Goal: Navigation & Orientation: Find specific page/section

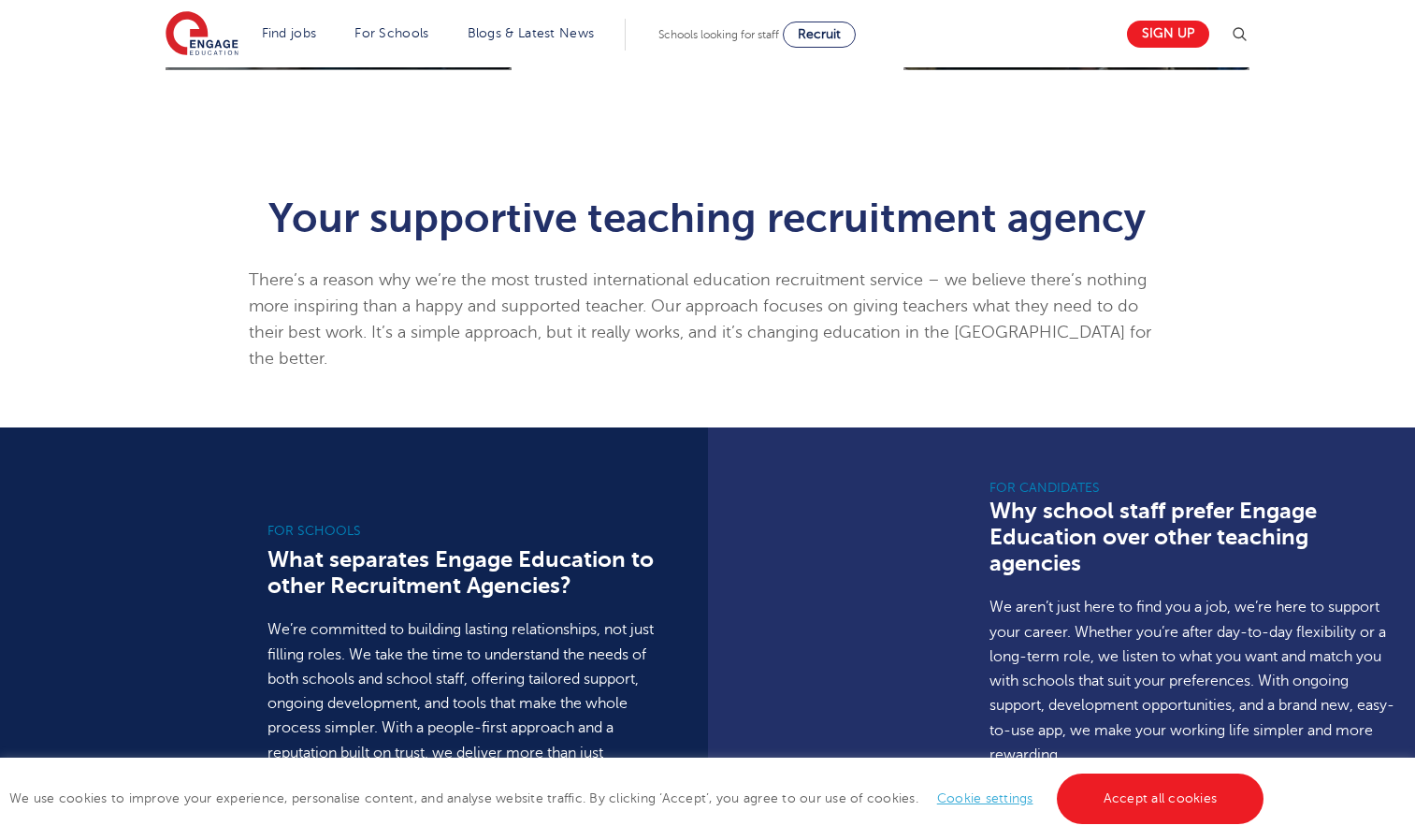
scroll to position [982, 0]
